Goal: Information Seeking & Learning: Learn about a topic

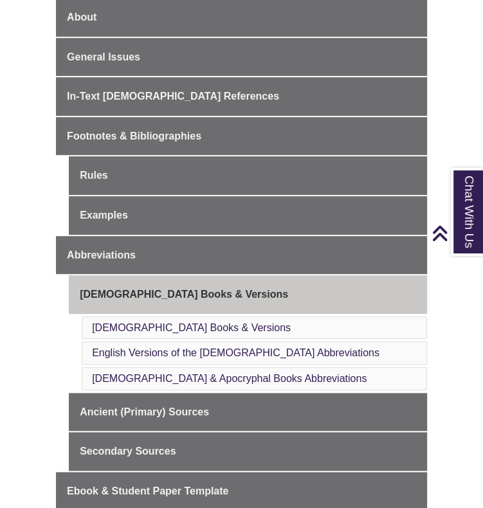
scroll to position [358, 0]
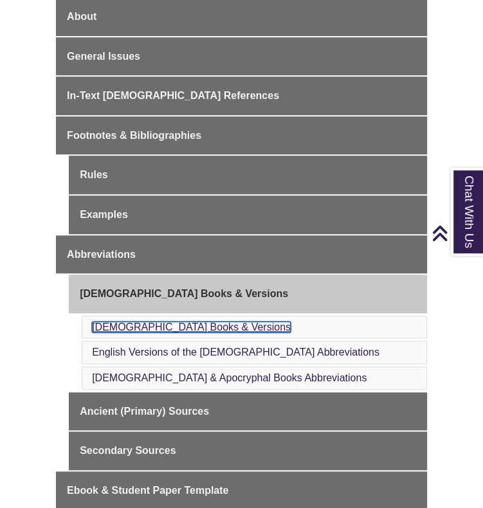
click at [158, 322] on link "[DEMOGRAPHIC_DATA] Books & Versions" at bounding box center [191, 327] width 199 height 11
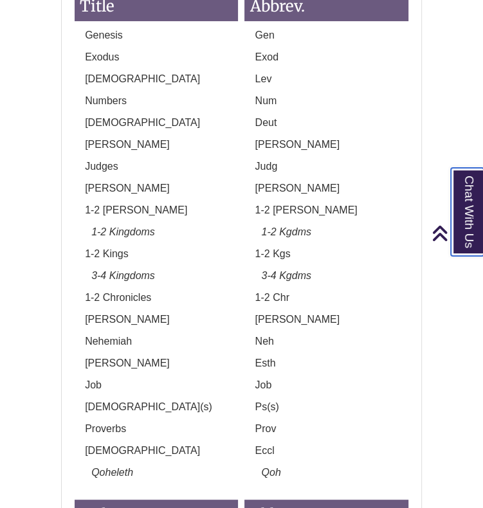
scroll to position [2306, 0]
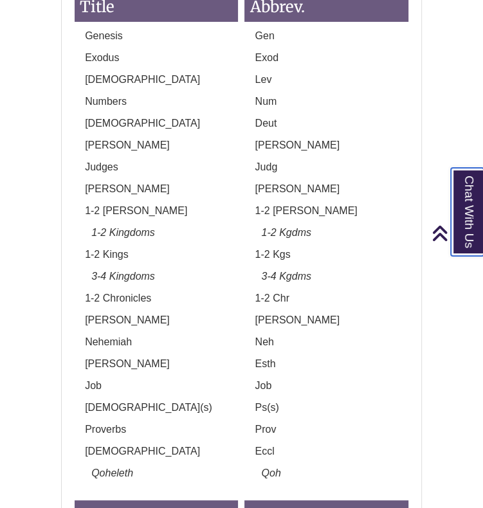
scroll to position [358, 0]
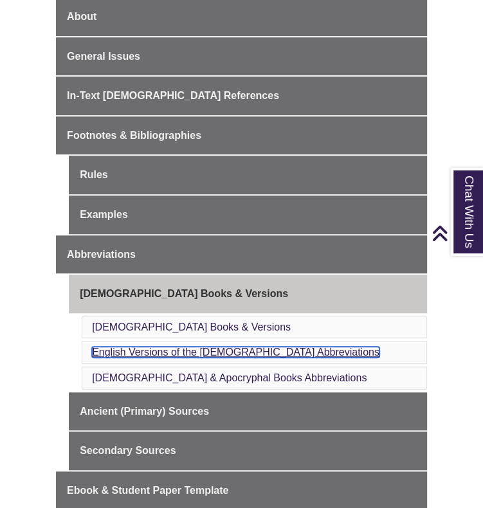
click at [163, 347] on link "English Versions of the [DEMOGRAPHIC_DATA] Abbreviations" at bounding box center [236, 352] width 288 height 11
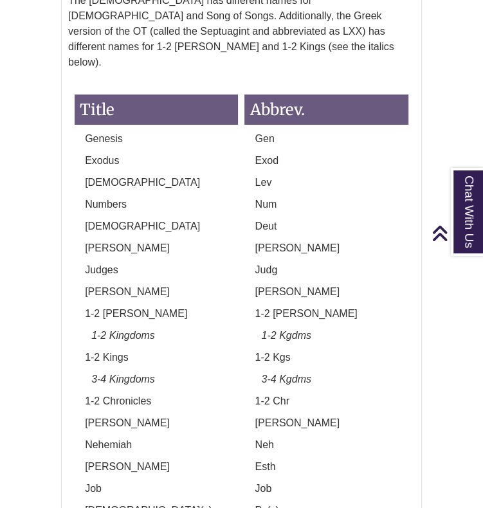
scroll to position [2449, 0]
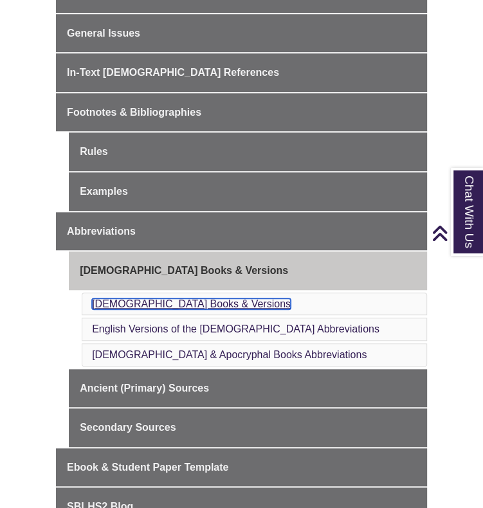
click at [180, 299] on link "[DEMOGRAPHIC_DATA] Books & Versions" at bounding box center [191, 304] width 199 height 11
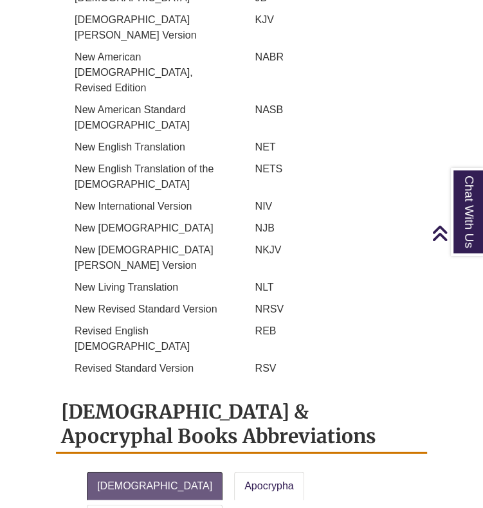
scroll to position [1525, 0]
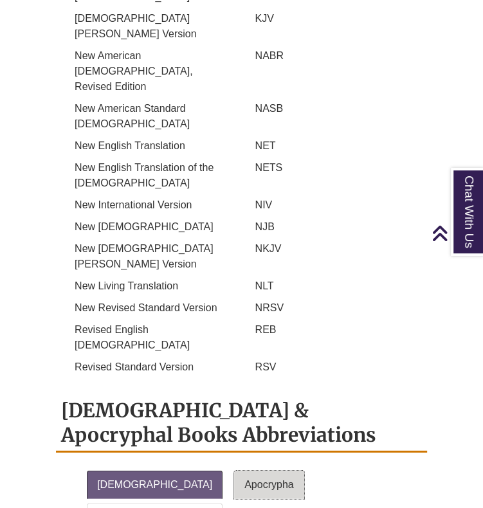
click at [234, 471] on link "Apocrypha" at bounding box center [269, 485] width 70 height 28
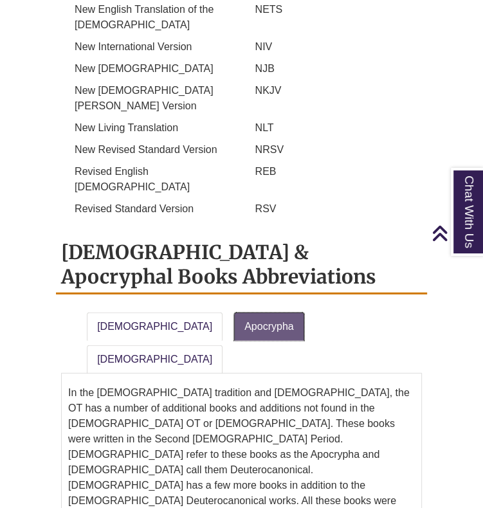
scroll to position [1681, 0]
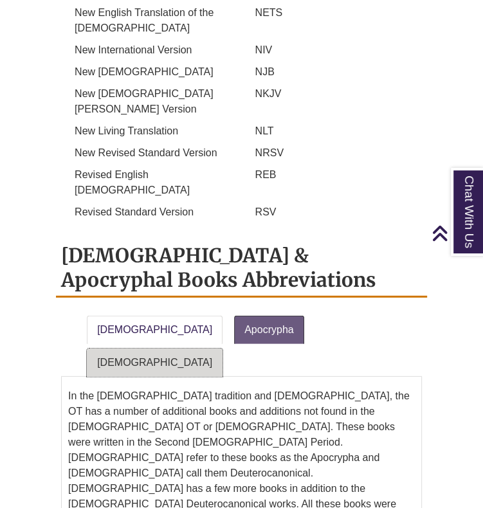
click at [223, 349] on link "[DEMOGRAPHIC_DATA]" at bounding box center [155, 363] width 136 height 28
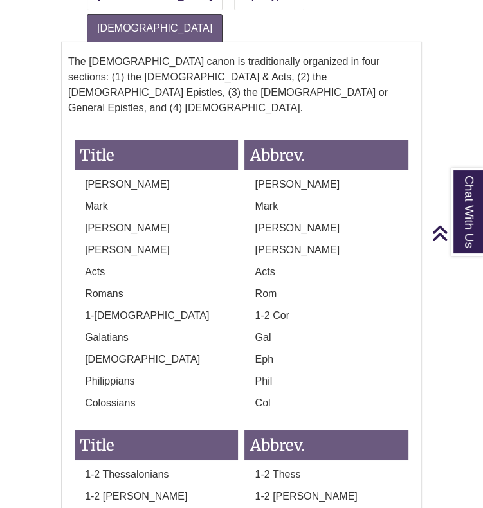
scroll to position [2016, 0]
